Goal: Use online tool/utility: Utilize a website feature to perform a specific function

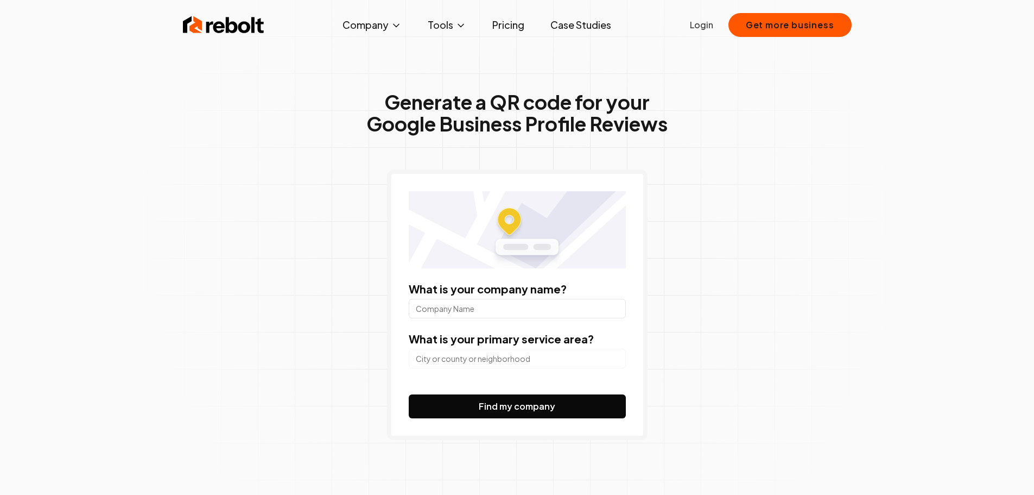
scroll to position [1179, 0]
type input "Suburban Cadillac of Plymouth"
click at [523, 367] on input "search" at bounding box center [517, 359] width 217 height 20
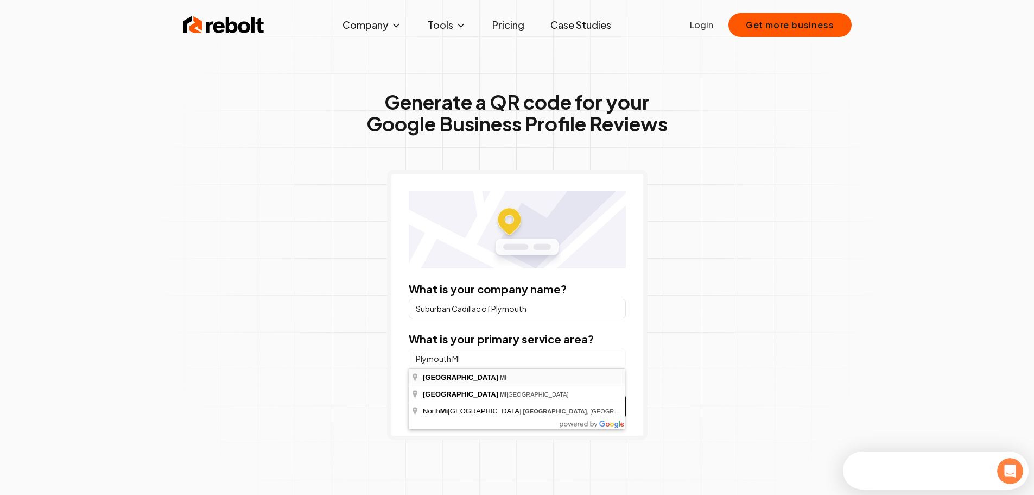
scroll to position [0, 0]
type input "[GEOGRAPHIC_DATA], [GEOGRAPHIC_DATA]"
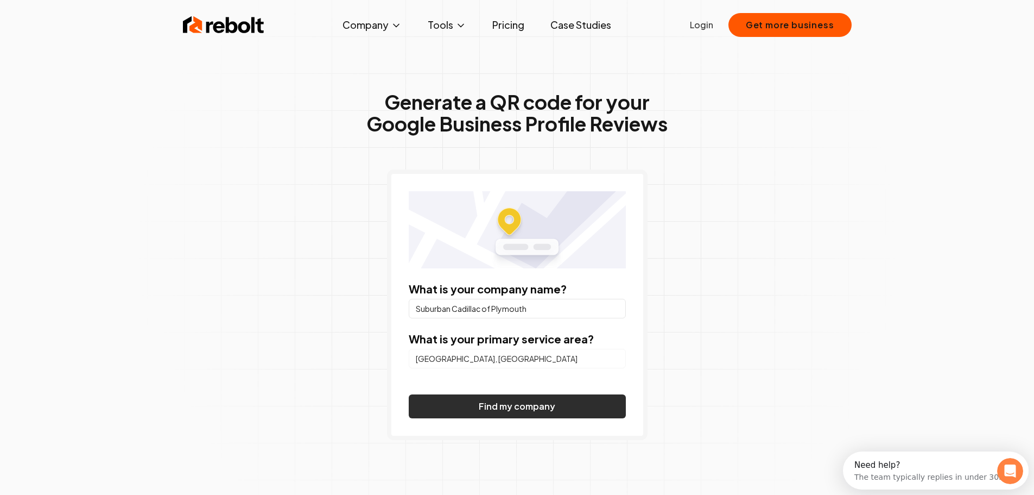
click at [488, 407] on button "Find my company" at bounding box center [517, 406] width 217 height 24
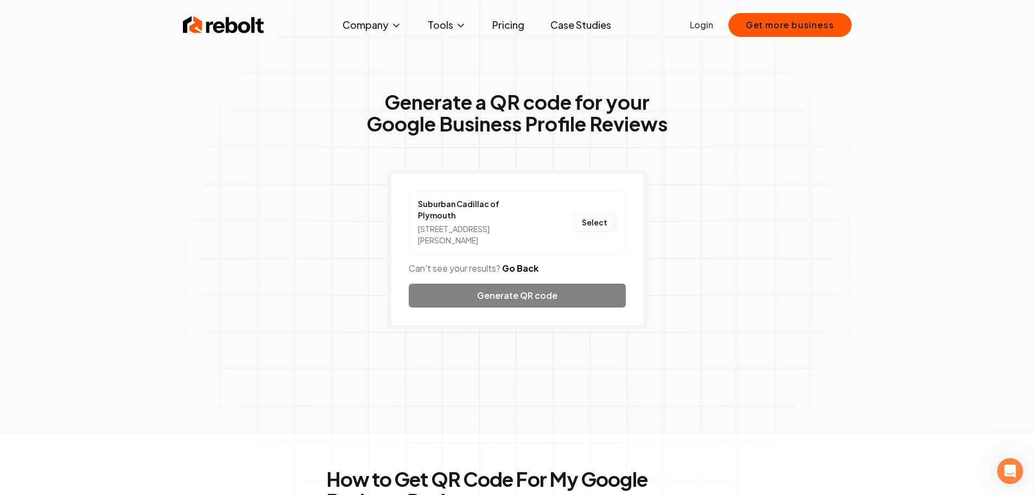
click at [581, 220] on button "Select" at bounding box center [595, 222] width 44 height 20
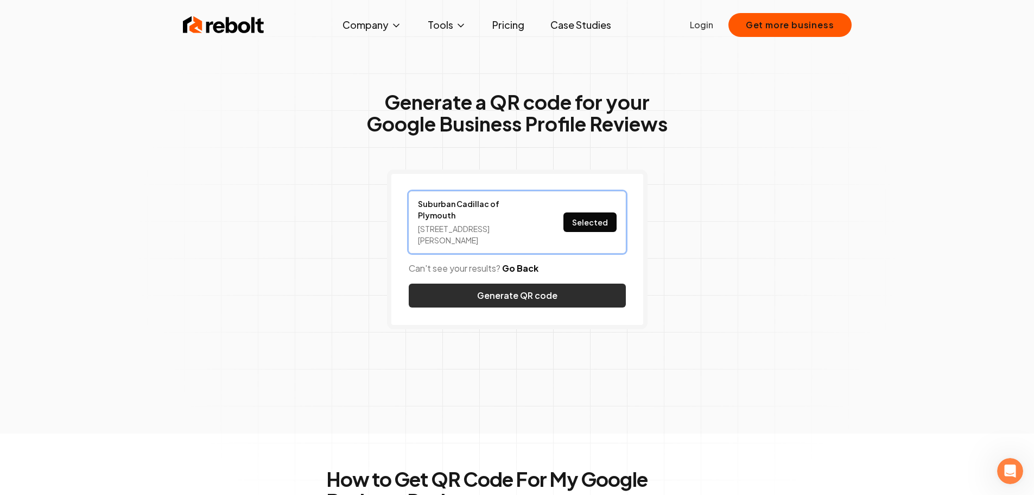
click at [511, 283] on button "Generate QR code" at bounding box center [517, 295] width 217 height 24
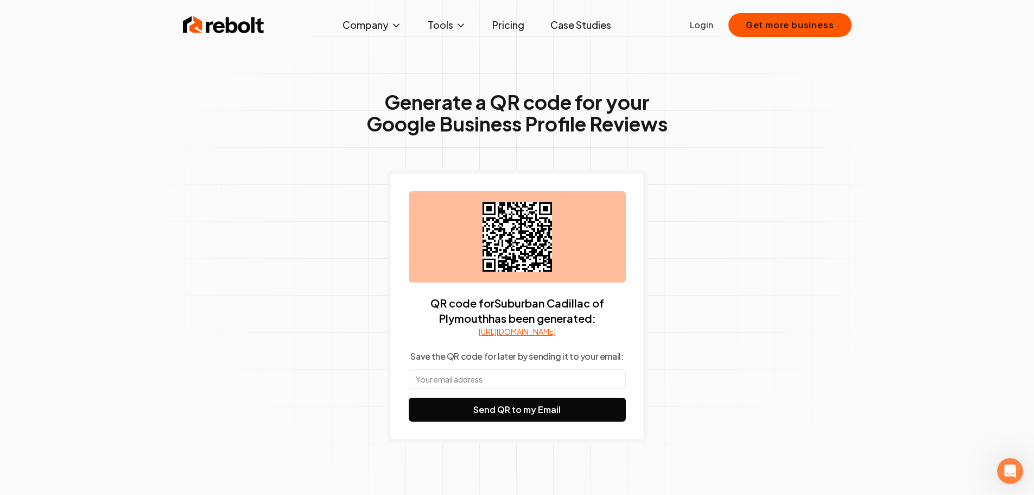
click at [473, 387] on input "text" at bounding box center [517, 379] width 217 height 20
type input "[EMAIL_ADDRESS][DOMAIN_NAME]"
click at [492, 421] on button "Send QR to my Email" at bounding box center [517, 409] width 217 height 24
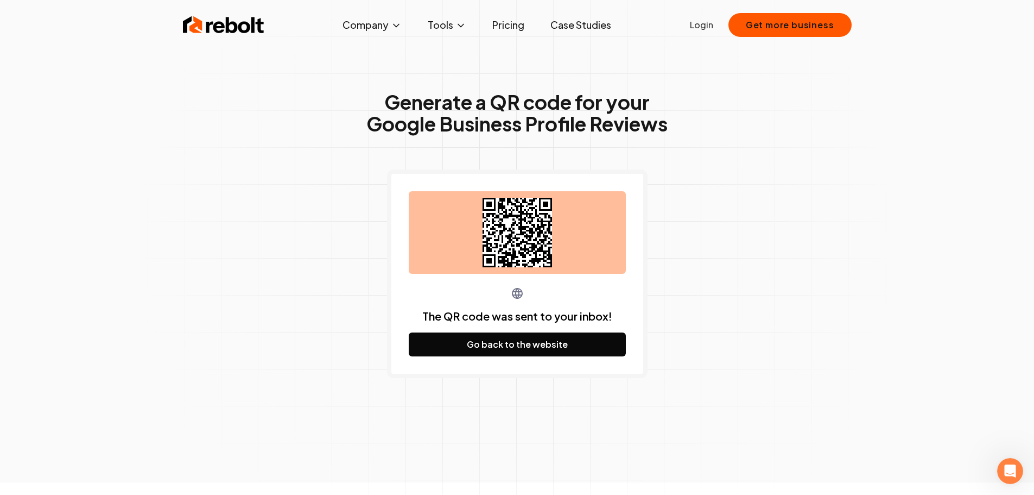
click at [512, 241] on icon at bounding box center [517, 232] width 69 height 69
click at [516, 244] on icon at bounding box center [517, 232] width 69 height 69
drag, startPoint x: 516, startPoint y: 244, endPoint x: 723, endPoint y: 279, distance: 210.3
click at [723, 279] on div "Generate a QR code for your Google Business Profile Reviews The QR code was sen…" at bounding box center [517, 256] width 556 height 452
click at [797, 255] on div "Generate a QR code for your Google Business Profile Reviews The QR code was sen…" at bounding box center [517, 241] width 1034 height 482
